Goal: Navigation & Orientation: Find specific page/section

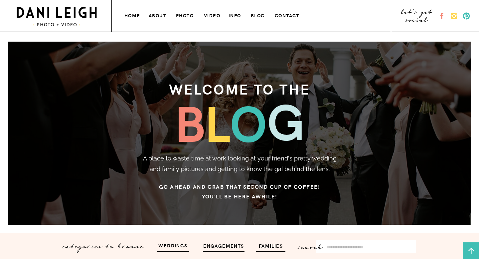
click at [155, 16] on h3 "about" at bounding box center [158, 14] width 18 height 7
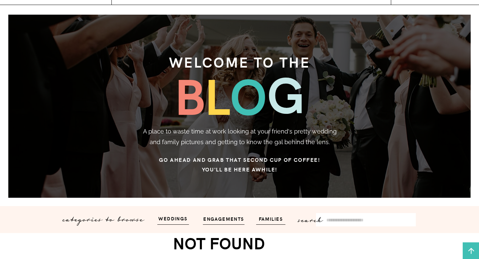
scroll to position [35, 0]
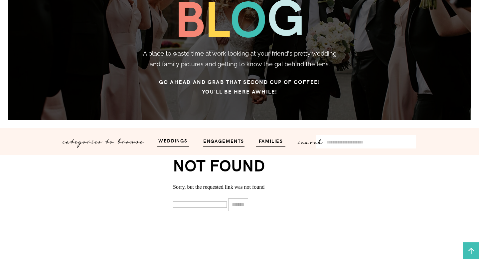
scroll to position [112, 0]
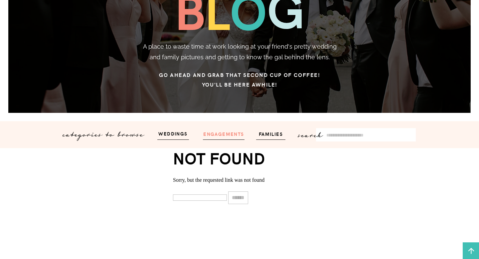
click at [228, 133] on h3 "engagements" at bounding box center [224, 134] width 46 height 8
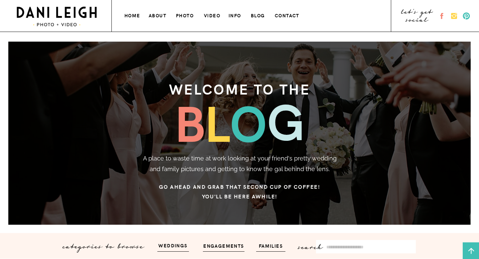
click at [233, 14] on h3 "info" at bounding box center [236, 14] width 14 height 7
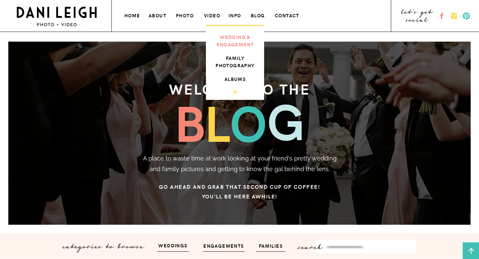
click at [232, 40] on h3 "wedding & engagement" at bounding box center [235, 39] width 45 height 13
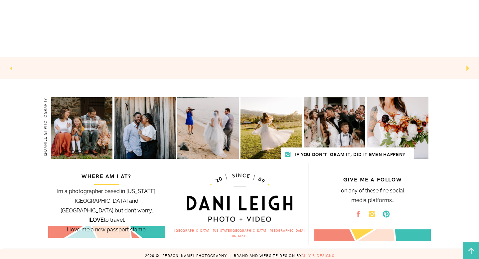
scroll to position [339, 0]
